Goal: Find specific page/section: Find specific page/section

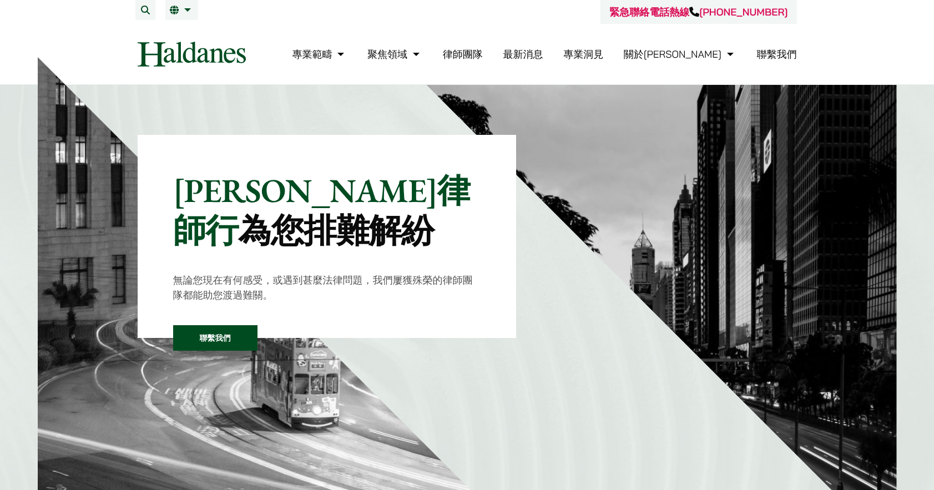
click at [483, 55] on link "律師團隊" at bounding box center [463, 54] width 40 height 13
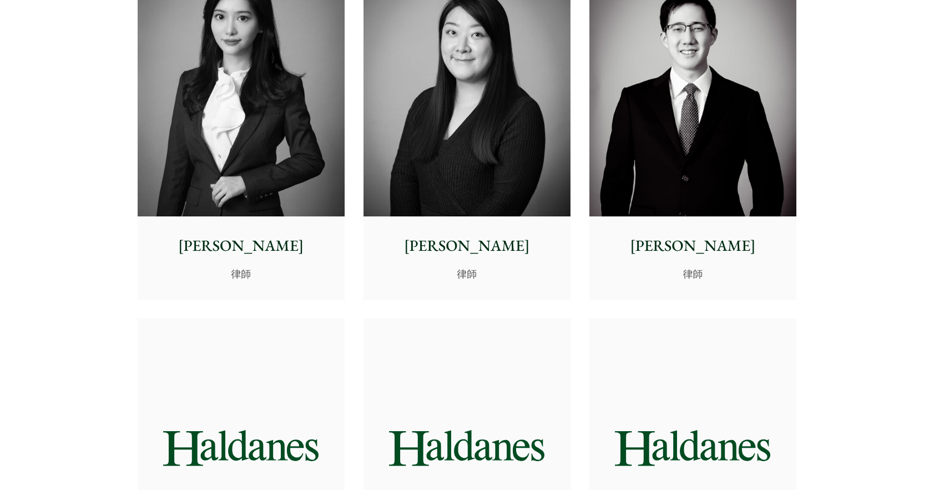
scroll to position [3331, 0]
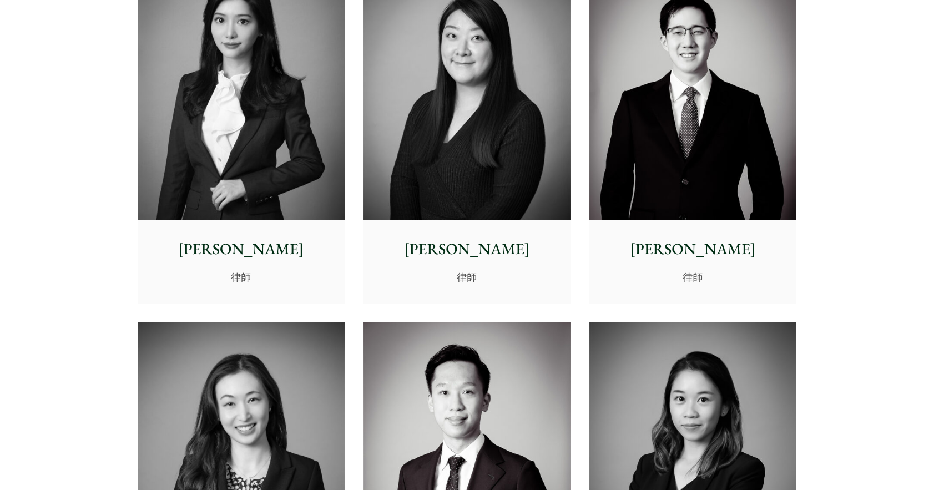
click at [461, 152] on img at bounding box center [467, 90] width 207 height 259
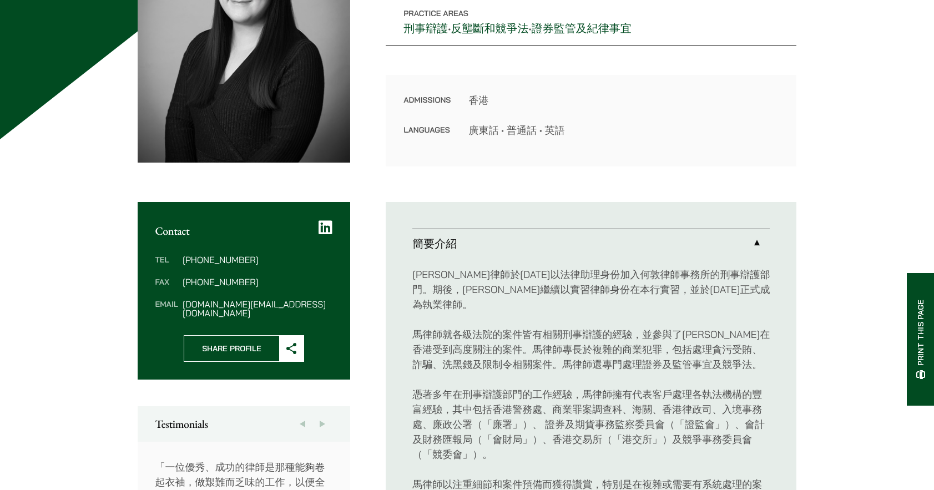
scroll to position [444, 0]
